Goal: Navigation & Orientation: Find specific page/section

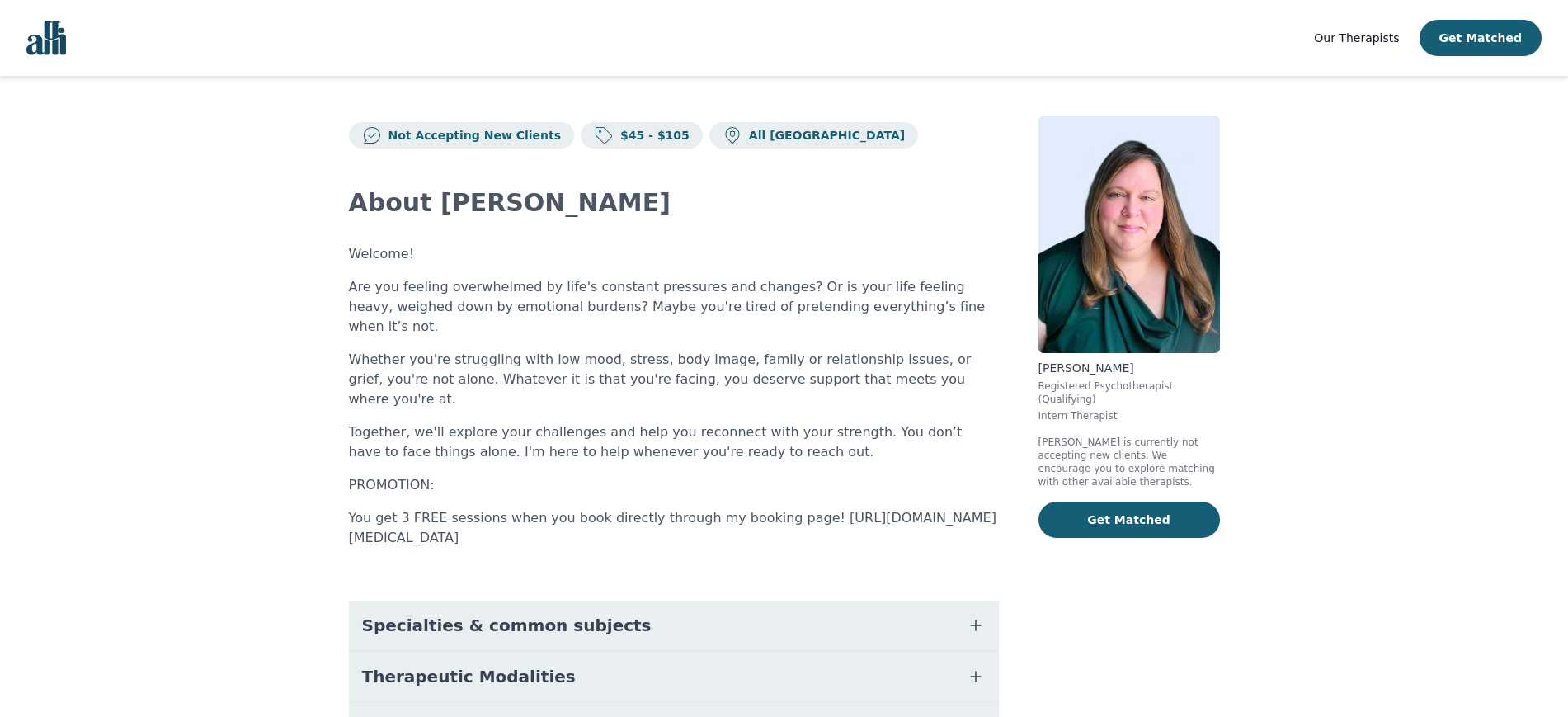
scroll to position [226, 0]
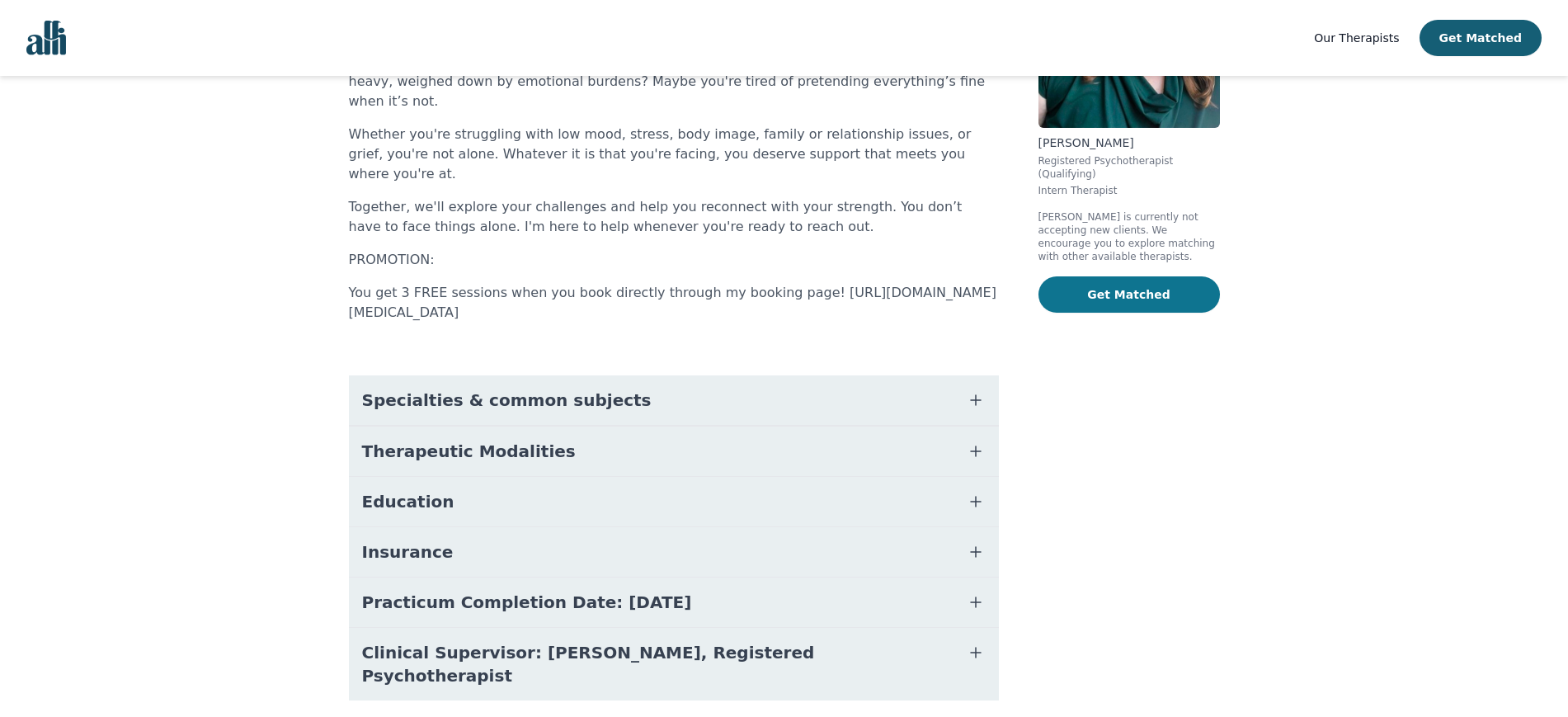
click at [1144, 277] on button "Get Matched" at bounding box center [1129, 294] width 181 height 36
